Goal: Task Accomplishment & Management: Use online tool/utility

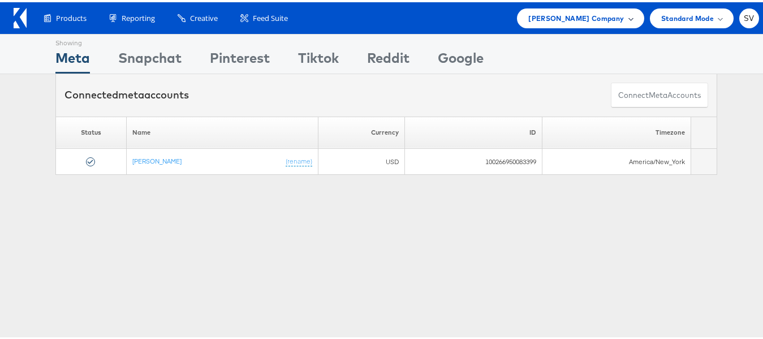
click at [609, 23] on div "[PERSON_NAME] Company" at bounding box center [580, 16] width 127 height 20
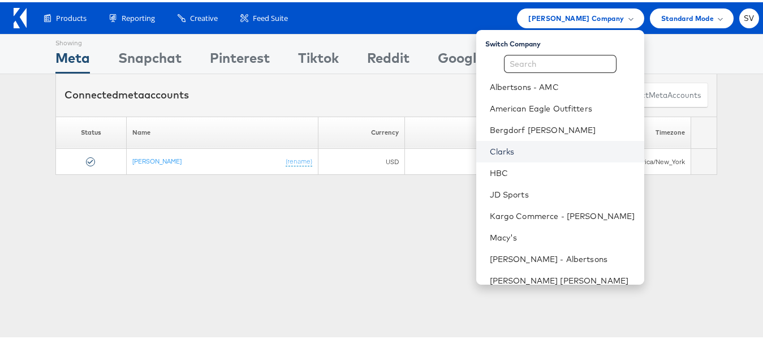
scroll to position [54, 0]
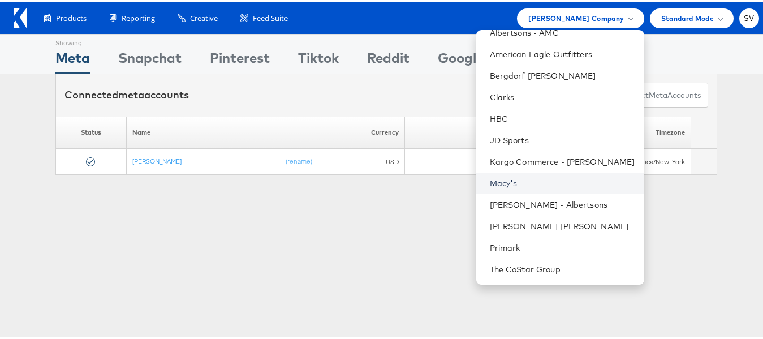
click at [514, 183] on link "Macy's" at bounding box center [562, 180] width 145 height 11
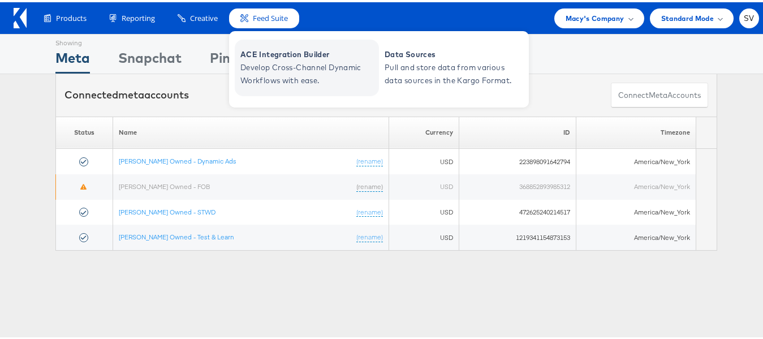
click at [275, 60] on span "Develop Cross-Channel Dynamic Workflows with ease." at bounding box center [308, 72] width 136 height 26
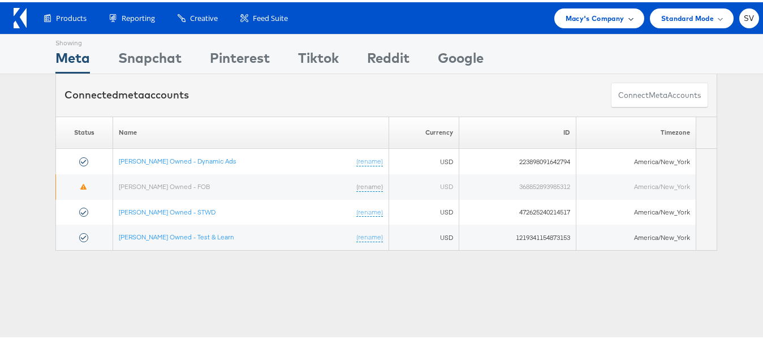
click at [587, 21] on span "Macy's Company" at bounding box center [594, 16] width 59 height 12
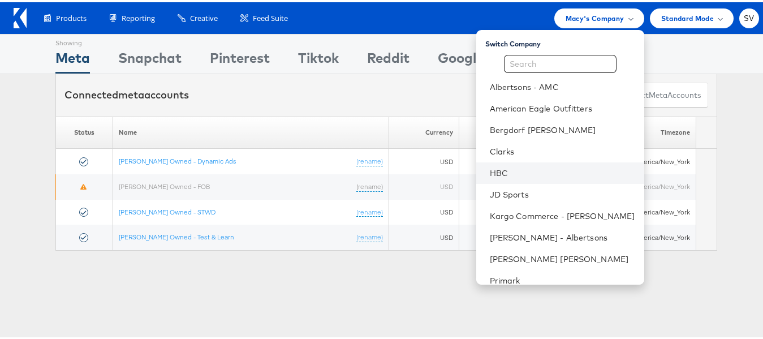
click at [537, 178] on li "HBC" at bounding box center [560, 170] width 168 height 21
click at [503, 164] on li "HBC" at bounding box center [560, 170] width 168 height 21
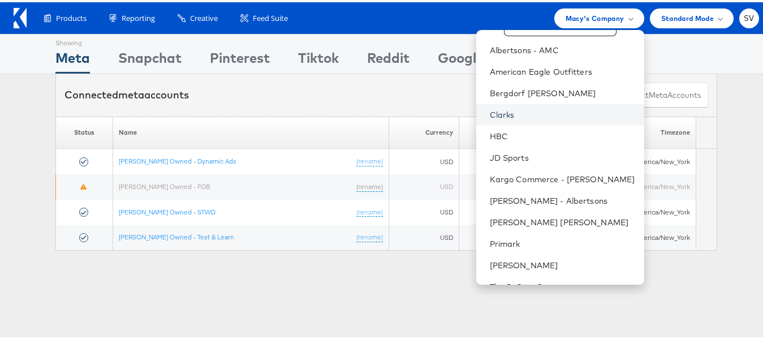
scroll to position [54, 0]
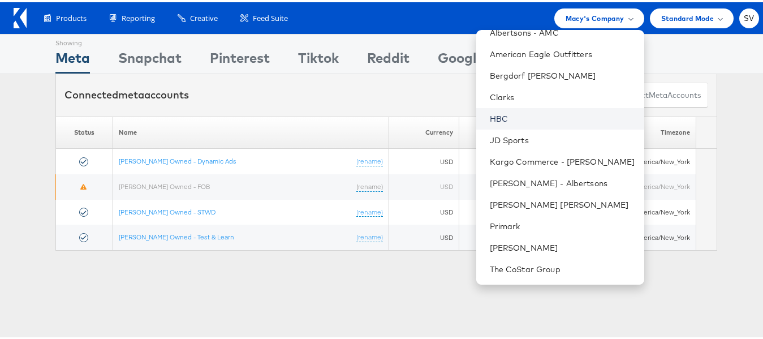
click at [509, 117] on link "HBC" at bounding box center [562, 116] width 145 height 11
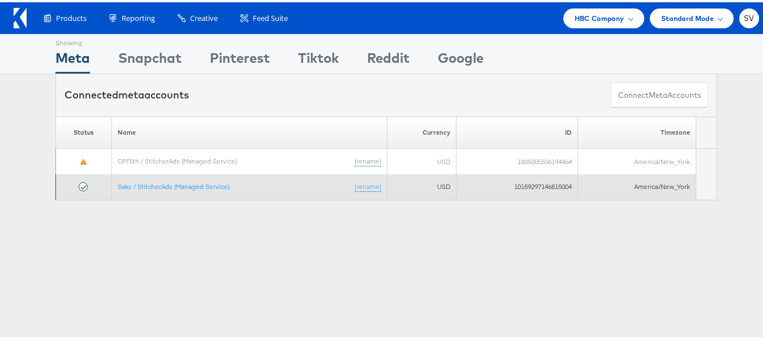
click at [146, 191] on td "Saks / StitcherAds (Managed Service) (rename)" at bounding box center [249, 184] width 275 height 25
click at [148, 181] on link "Saks / StitcherAds (Managed Service)" at bounding box center [174, 184] width 112 height 8
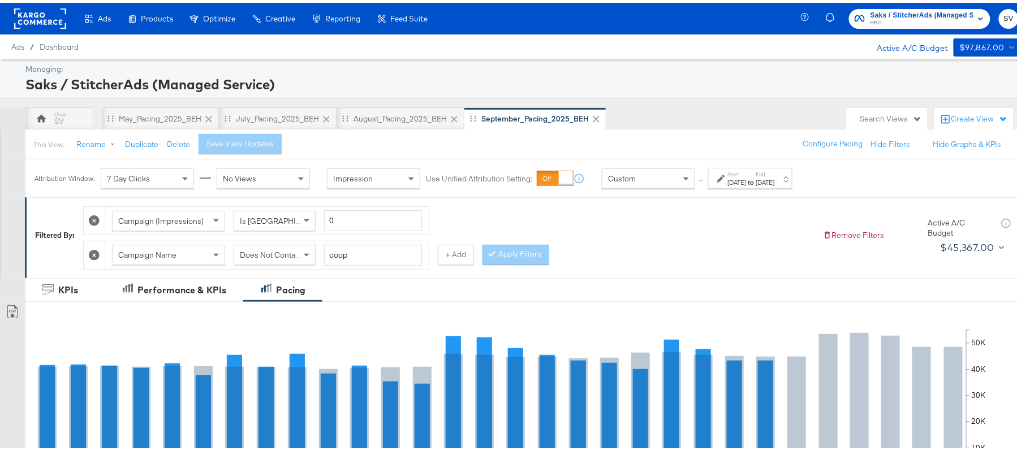
click at [746, 178] on div "Sep 1st 2025" at bounding box center [737, 179] width 19 height 9
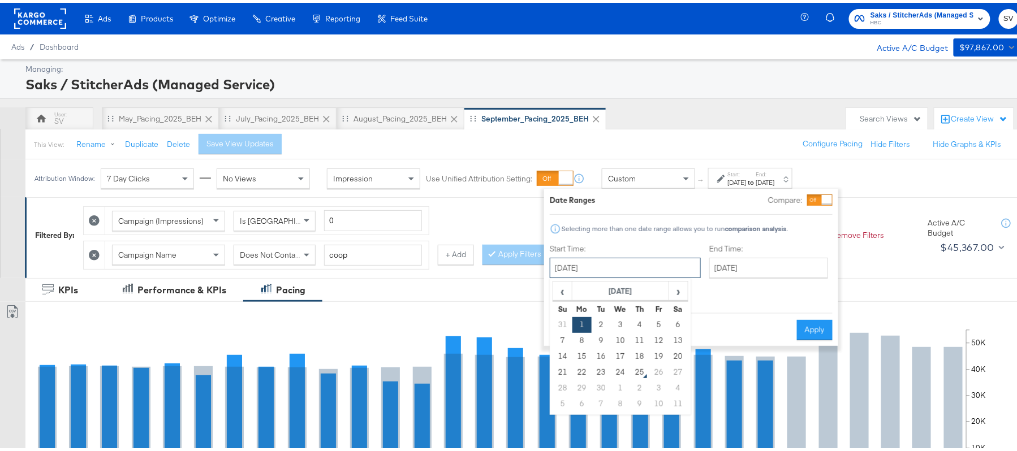
click at [617, 265] on input "September 1st 2025" at bounding box center [625, 265] width 151 height 20
click at [564, 375] on td "21" at bounding box center [562, 370] width 19 height 16
type input "September 21st 2025"
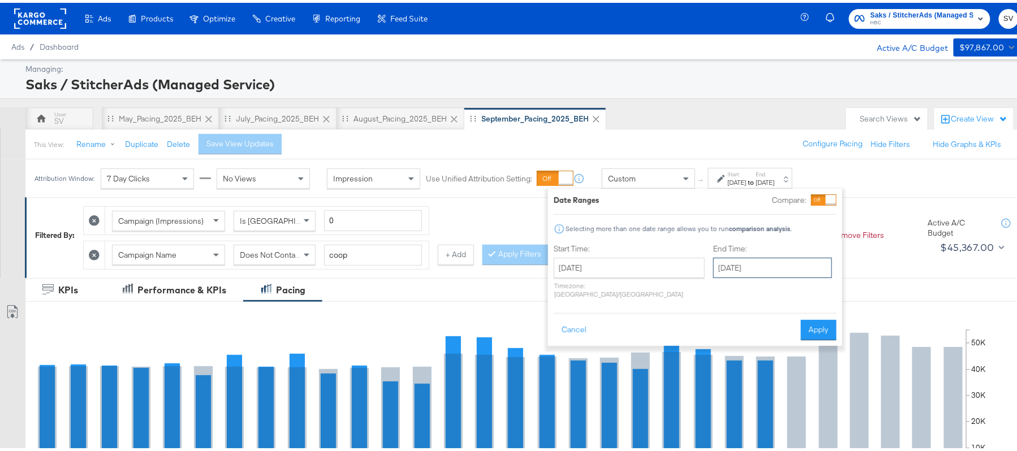
click at [713, 259] on input "September 30th 2025" at bounding box center [772, 265] width 119 height 20
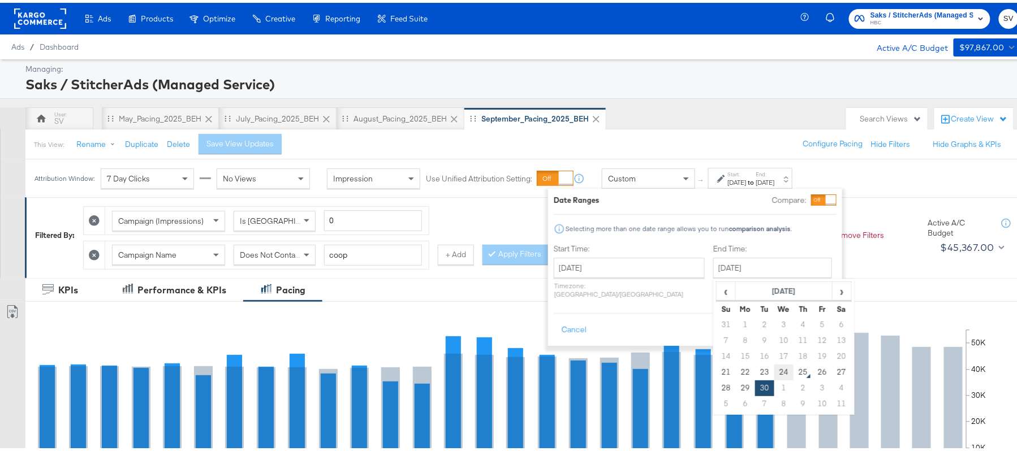
click at [774, 367] on td "24" at bounding box center [783, 370] width 19 height 16
type input "September 24th 2025"
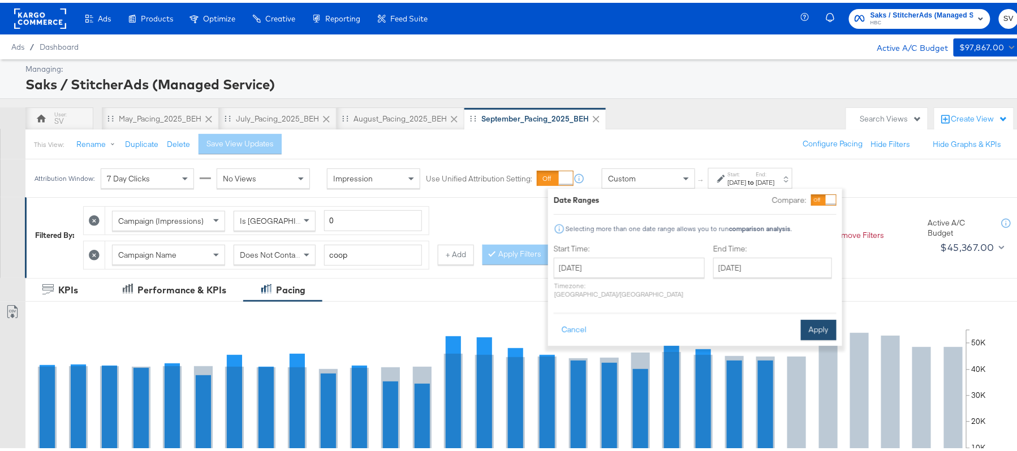
click at [819, 317] on button "Apply" at bounding box center [819, 327] width 36 height 20
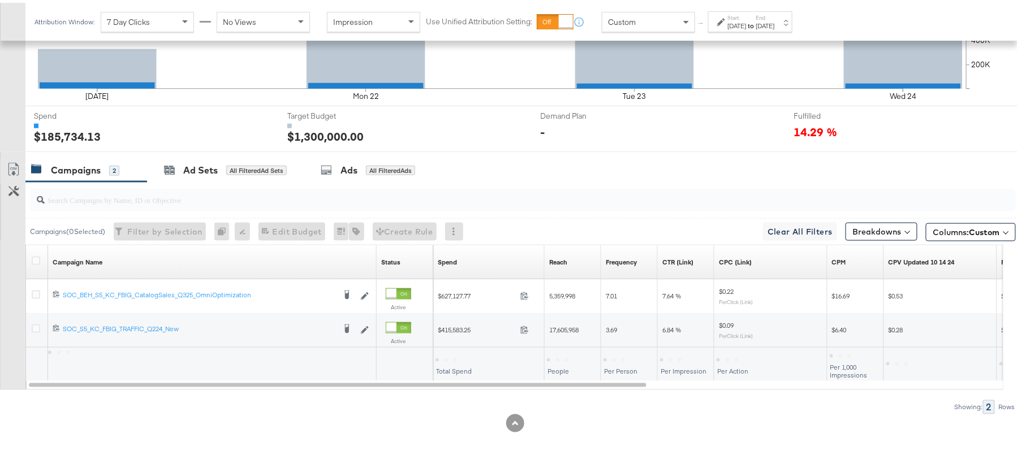
scroll to position [399, 0]
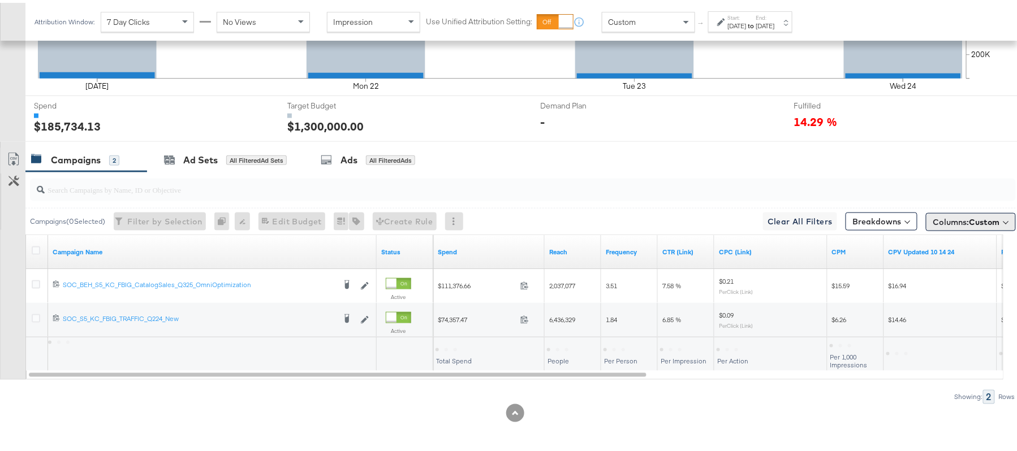
click at [983, 217] on span "Custom" at bounding box center [984, 219] width 31 height 10
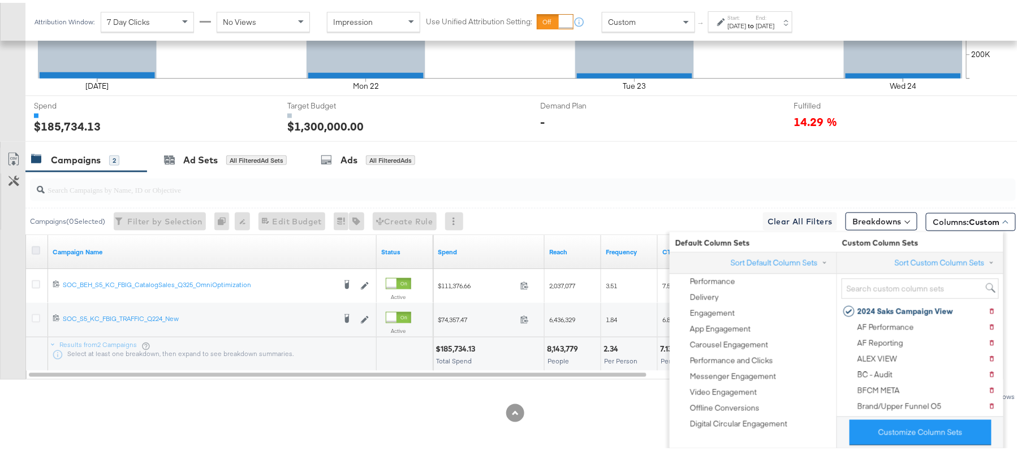
click at [32, 249] on icon at bounding box center [36, 248] width 8 height 8
click at [0, 0] on input "checkbox" at bounding box center [0, 0] width 0 height 0
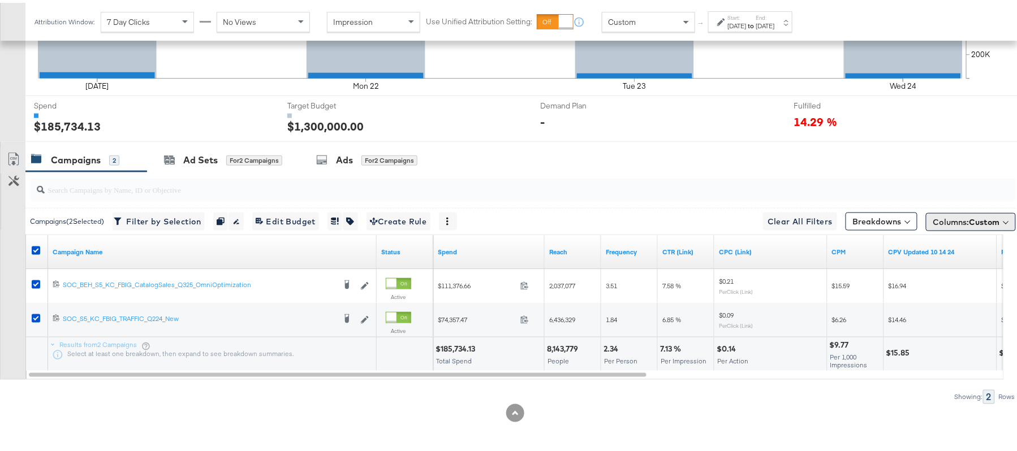
click at [945, 224] on span "Columns: Custom" at bounding box center [966, 219] width 67 height 11
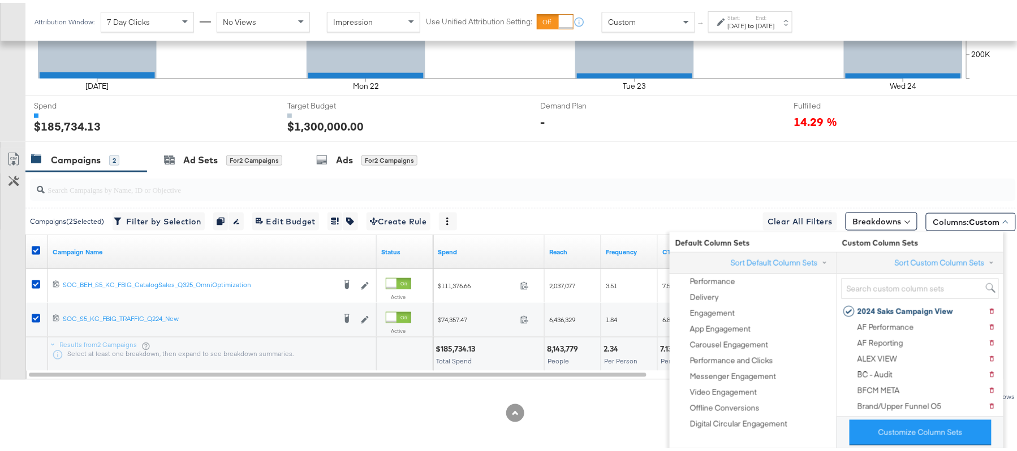
click at [54, 406] on div at bounding box center [515, 410] width 1030 height 18
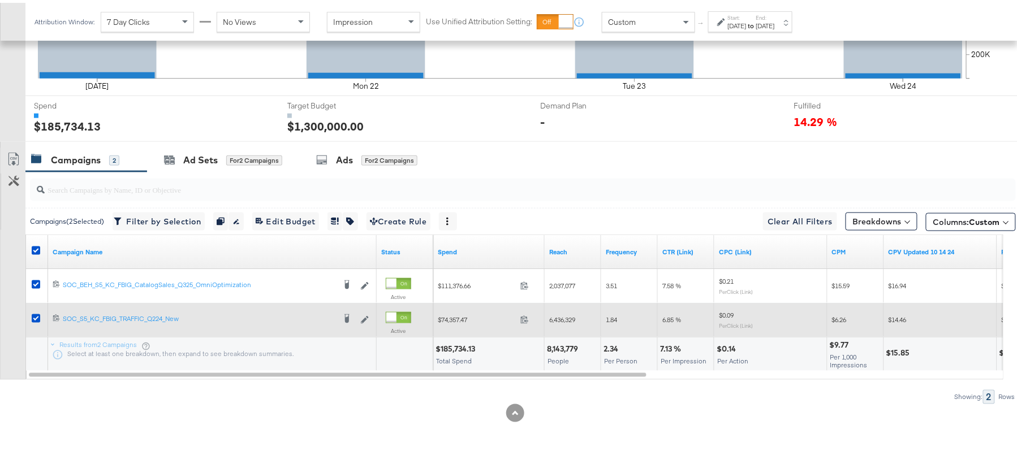
click at [40, 314] on div at bounding box center [38, 317] width 12 height 11
click at [34, 313] on icon at bounding box center [36, 316] width 8 height 8
click at [0, 0] on input "checkbox" at bounding box center [0, 0] width 0 height 0
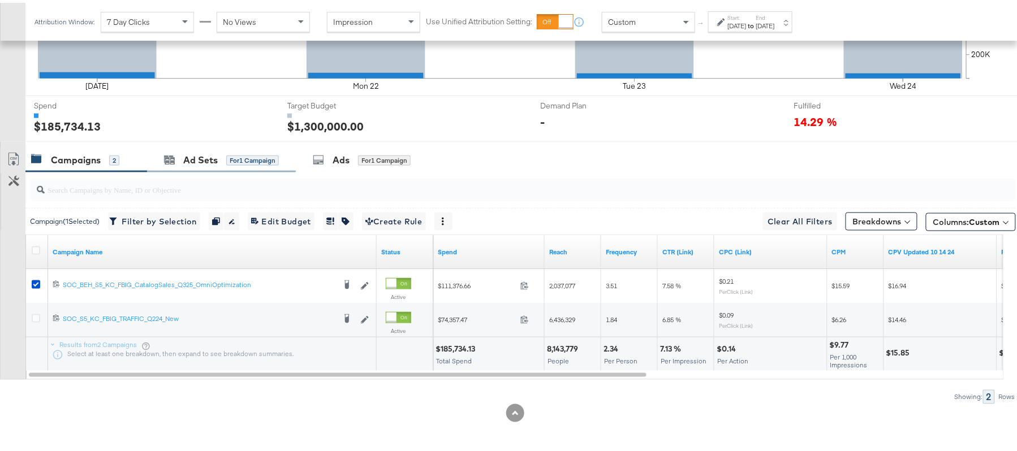
click at [194, 145] on div "Ad Sets for 1 Campaign" at bounding box center [221, 157] width 149 height 24
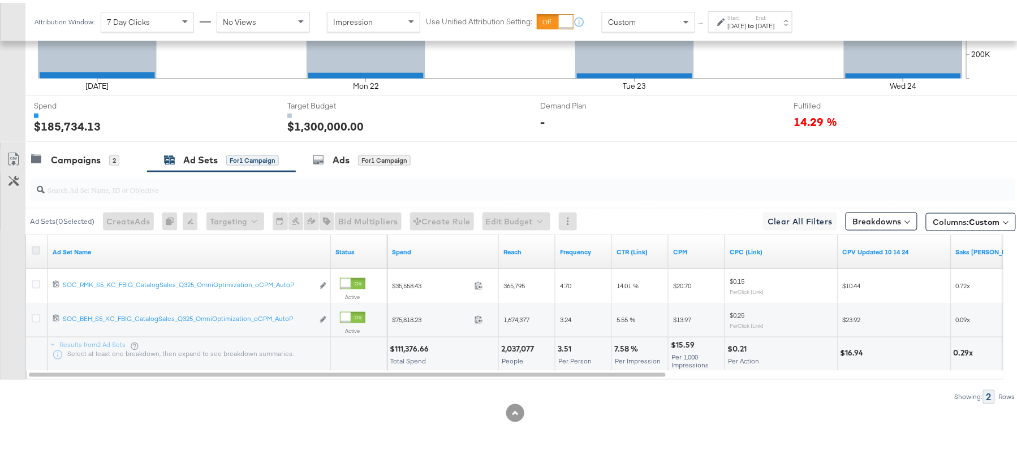
click at [38, 247] on icon at bounding box center [36, 248] width 8 height 8
click at [0, 0] on input "checkbox" at bounding box center [0, 0] width 0 height 0
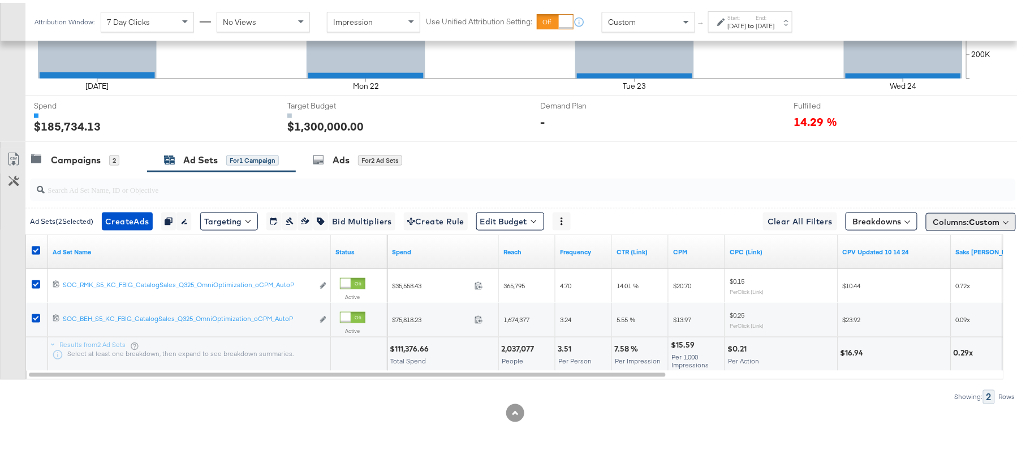
click at [948, 213] on button "Columns: Custom" at bounding box center [971, 219] width 90 height 18
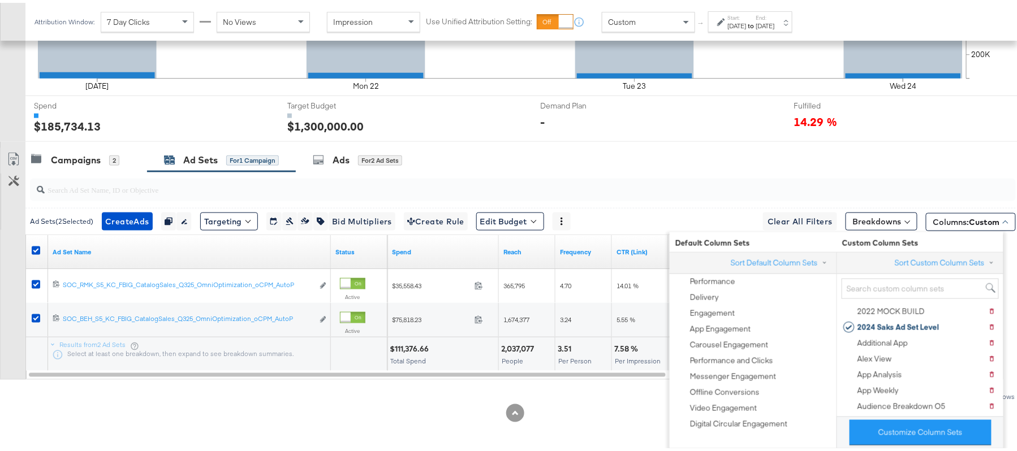
click at [552, 437] on div "KPIs Performance & KPIs Pacing Export Pacing Data Sep 21 Mon 22 Tue 23 Wed 24 2…" at bounding box center [515, 166] width 1030 height 572
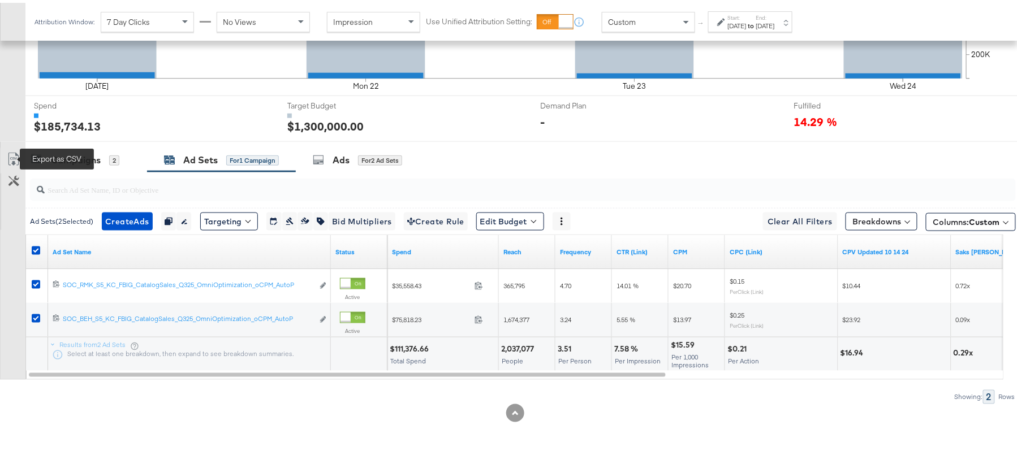
click at [10, 155] on icon at bounding box center [14, 157] width 14 height 14
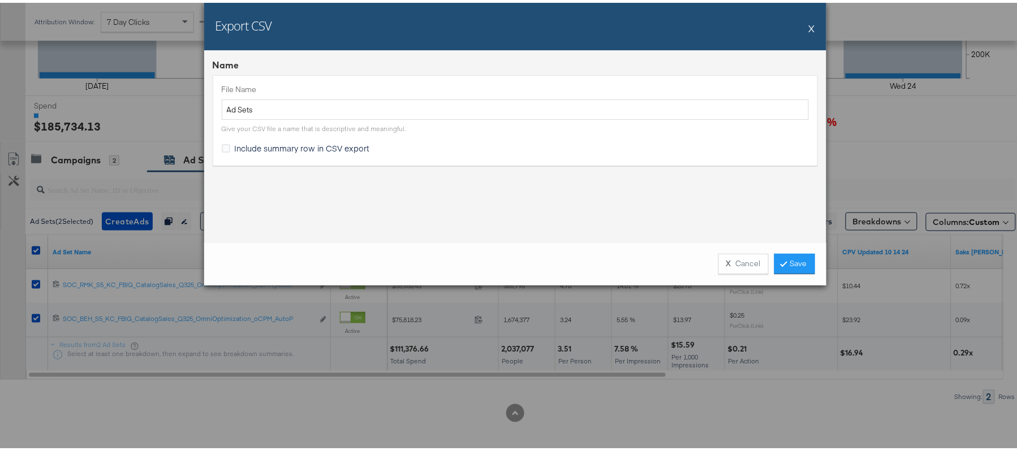
click at [244, 147] on span "Include summary row in CSV export" at bounding box center [302, 145] width 135 height 11
click at [0, 0] on input "Include summary row in CSV export" at bounding box center [0, 0] width 0 height 0
click at [785, 267] on link "Save" at bounding box center [794, 261] width 41 height 20
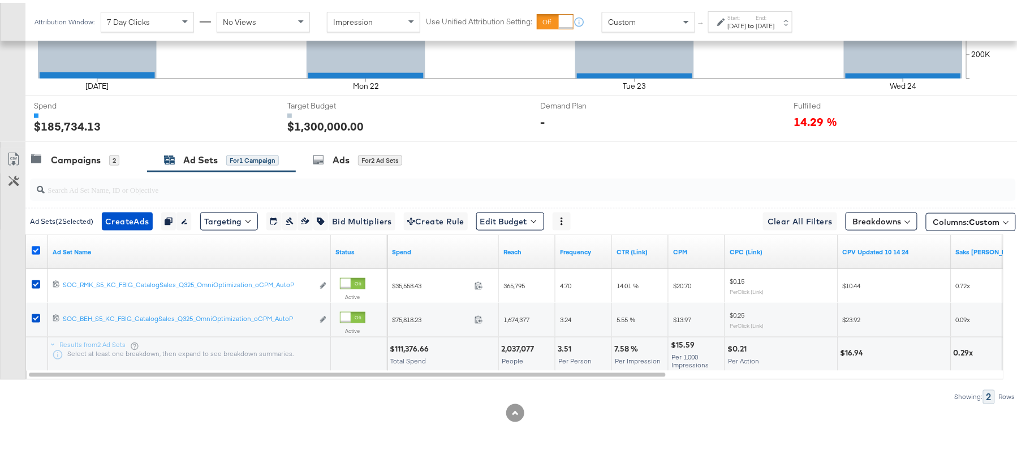
click at [37, 247] on icon at bounding box center [36, 248] width 8 height 8
click at [0, 0] on input "checkbox" at bounding box center [0, 0] width 0 height 0
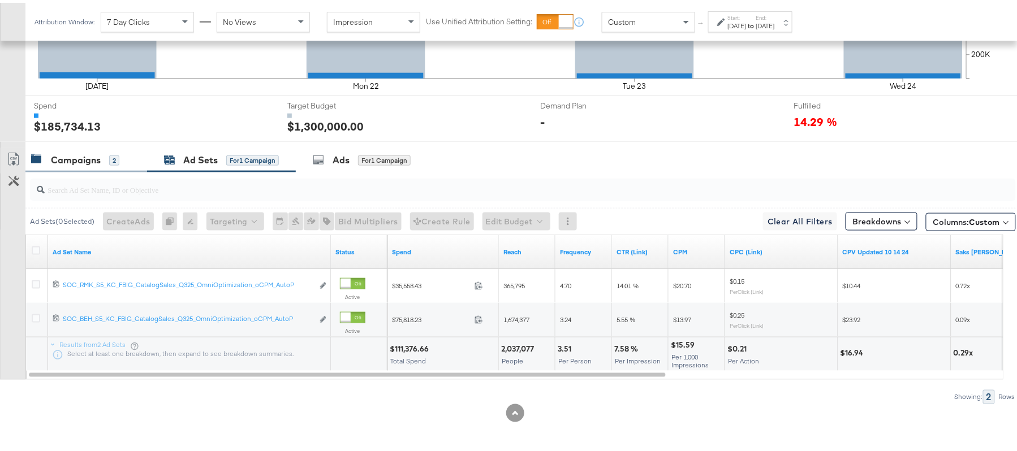
click at [77, 159] on div "Campaigns" at bounding box center [76, 157] width 50 height 13
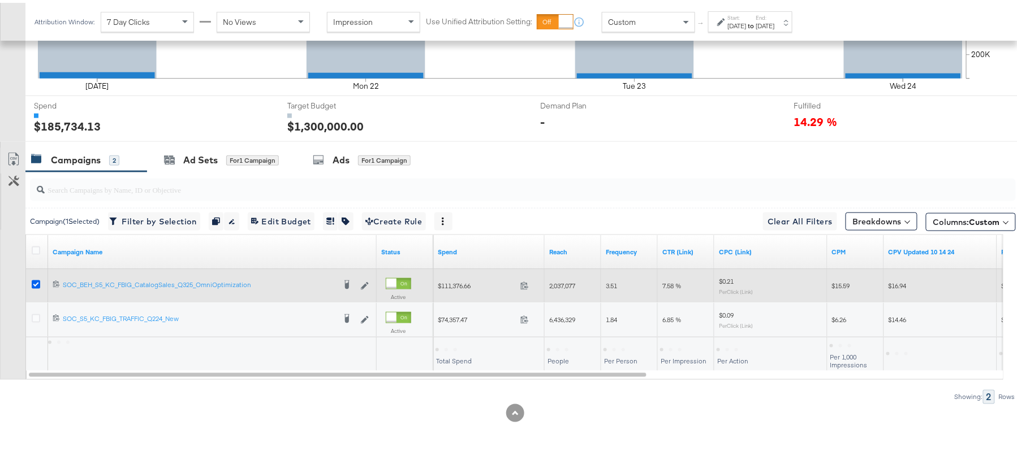
click at [37, 282] on icon at bounding box center [36, 282] width 8 height 8
click at [0, 0] on input "checkbox" at bounding box center [0, 0] width 0 height 0
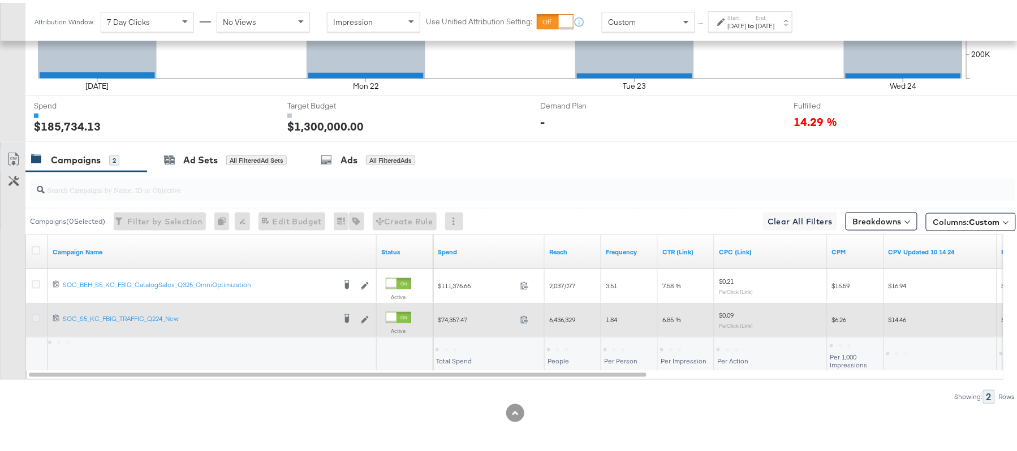
click at [35, 314] on icon at bounding box center [36, 316] width 8 height 8
click at [0, 0] on input "checkbox" at bounding box center [0, 0] width 0 height 0
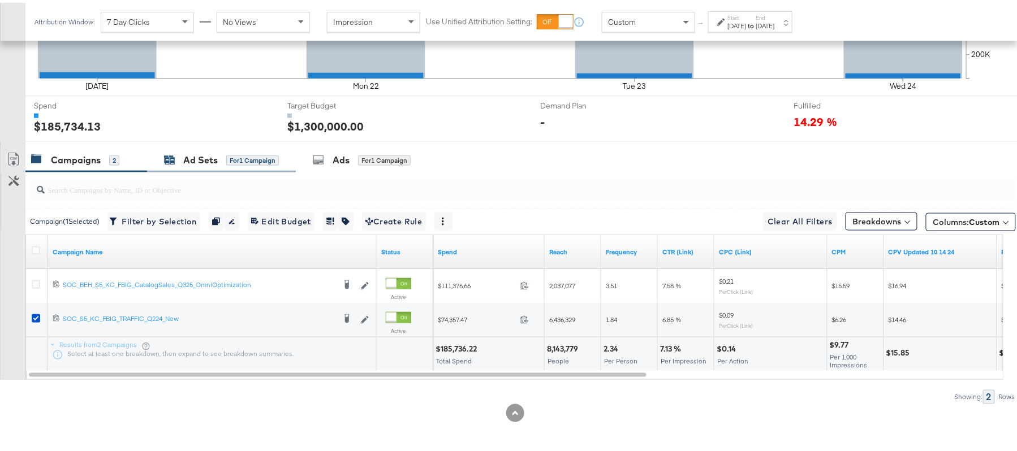
click at [194, 156] on div "Ad Sets" at bounding box center [200, 157] width 34 height 13
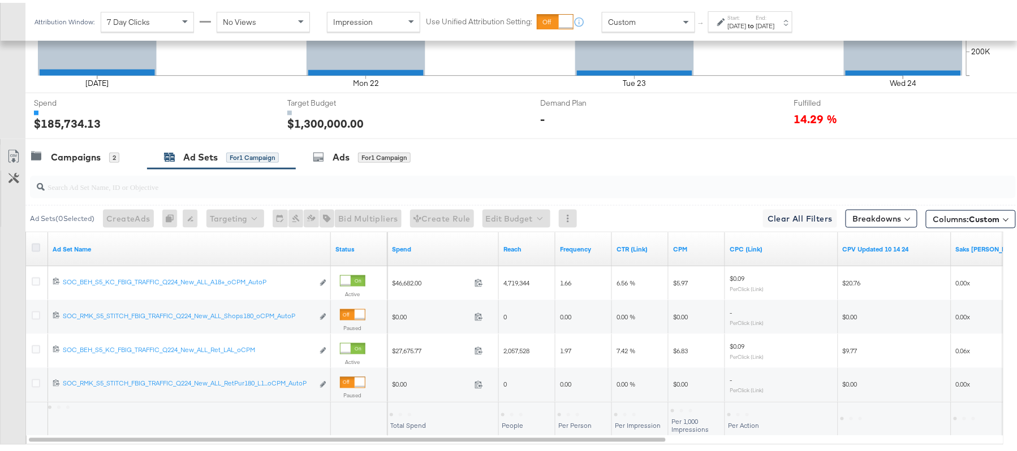
click at [35, 248] on icon at bounding box center [36, 245] width 8 height 8
click at [0, 0] on input "checkbox" at bounding box center [0, 0] width 0 height 0
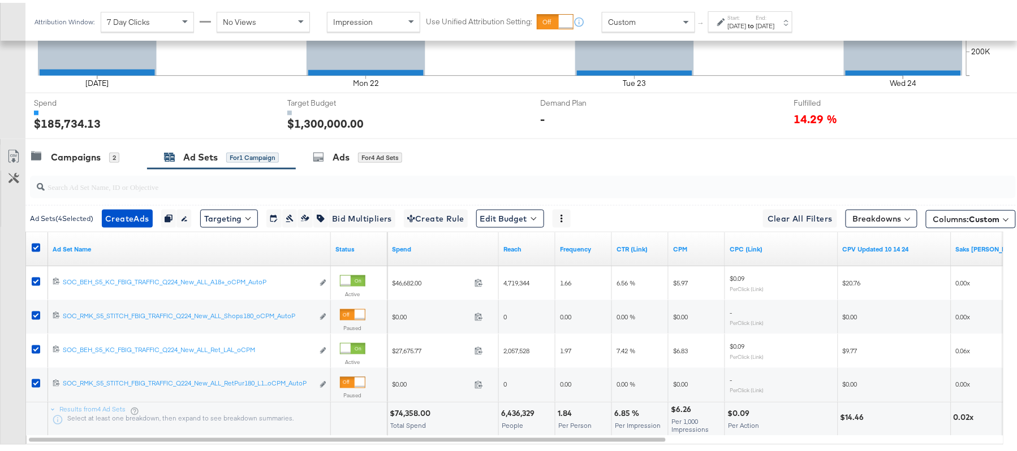
click at [926, 209] on div "Columns: Custom" at bounding box center [971, 214] width 90 height 18
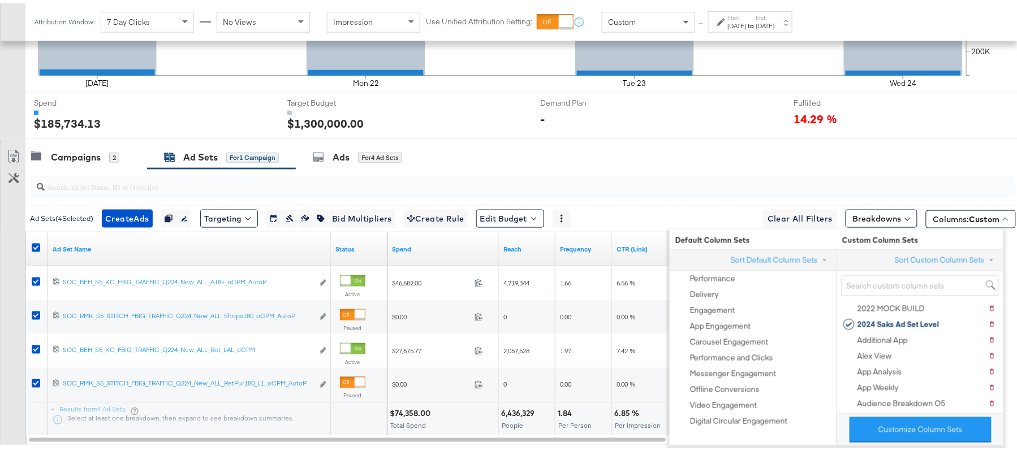
click at [926, 209] on div "Columns: Custom" at bounding box center [971, 214] width 90 height 18
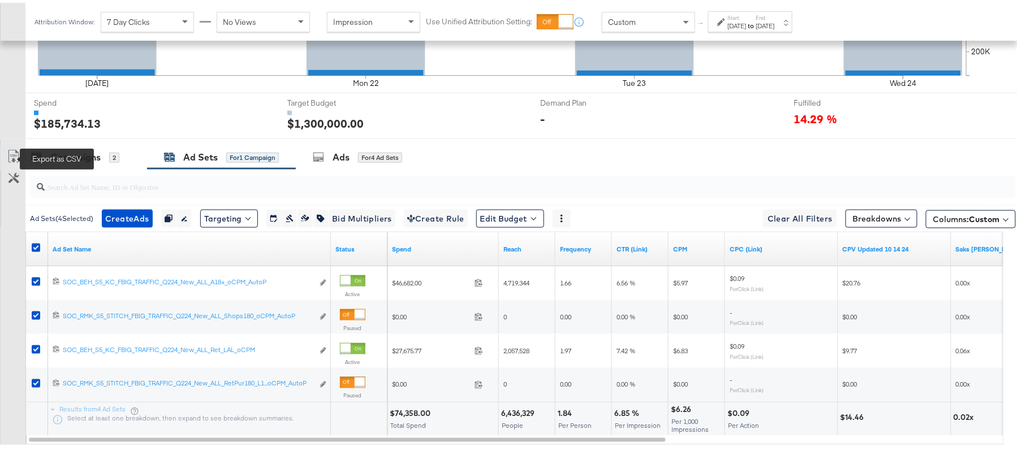
click at [8, 155] on icon at bounding box center [14, 154] width 14 height 14
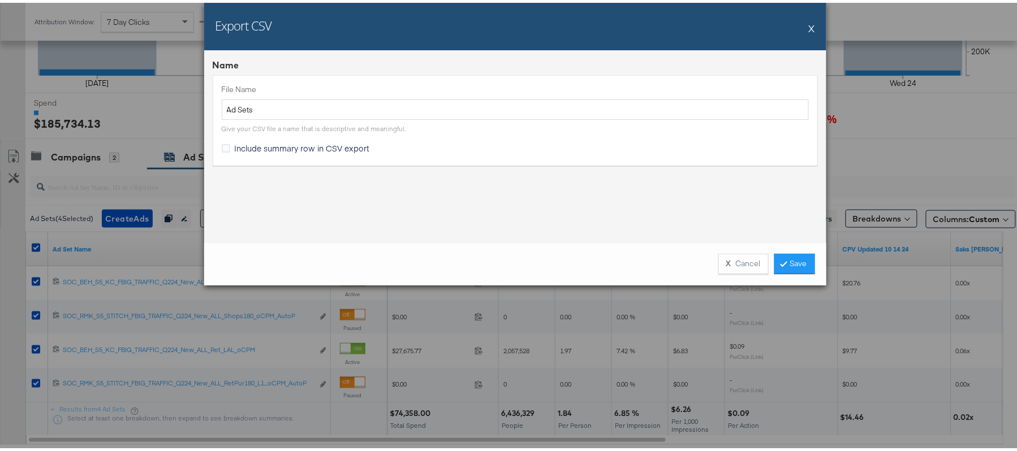
click at [280, 150] on span "Include summary row in CSV export" at bounding box center [302, 145] width 135 height 11
click at [0, 0] on input "Include summary row in CSV export" at bounding box center [0, 0] width 0 height 0
click at [774, 258] on link "Save" at bounding box center [794, 261] width 41 height 20
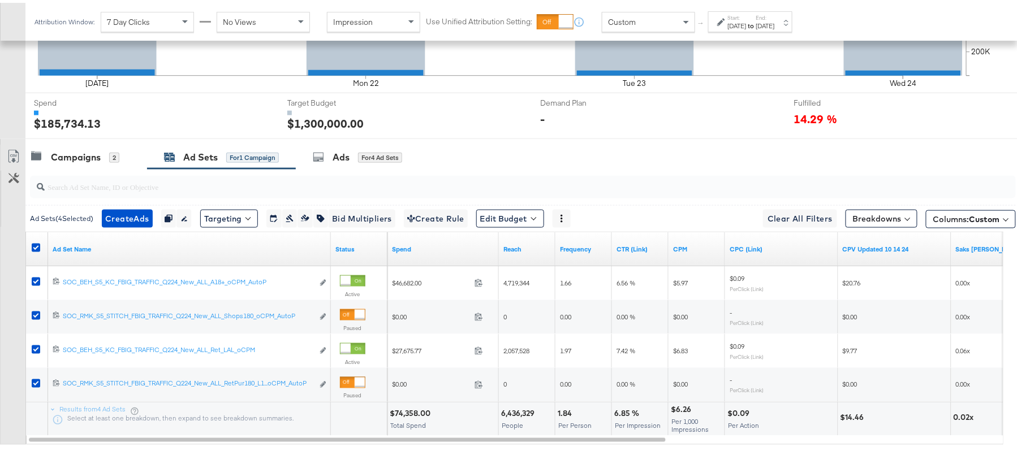
scroll to position [0, 0]
